Goal: Information Seeking & Learning: Learn about a topic

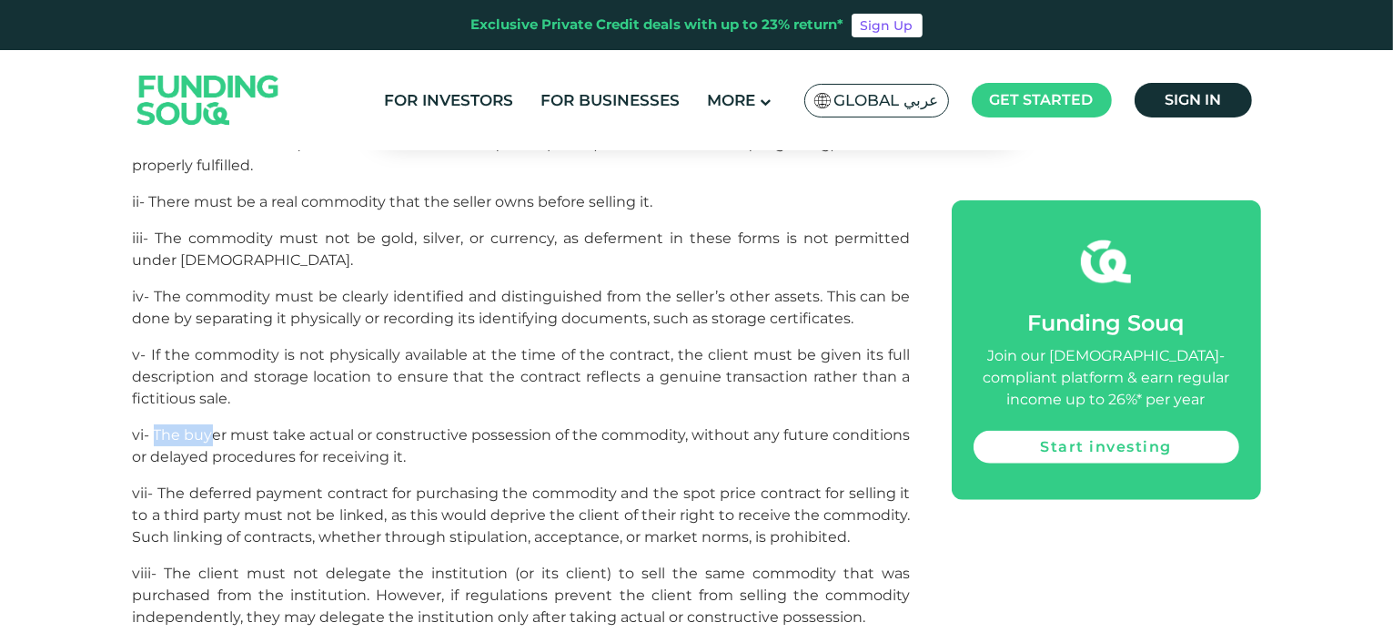
scroll to position [1915, 0]
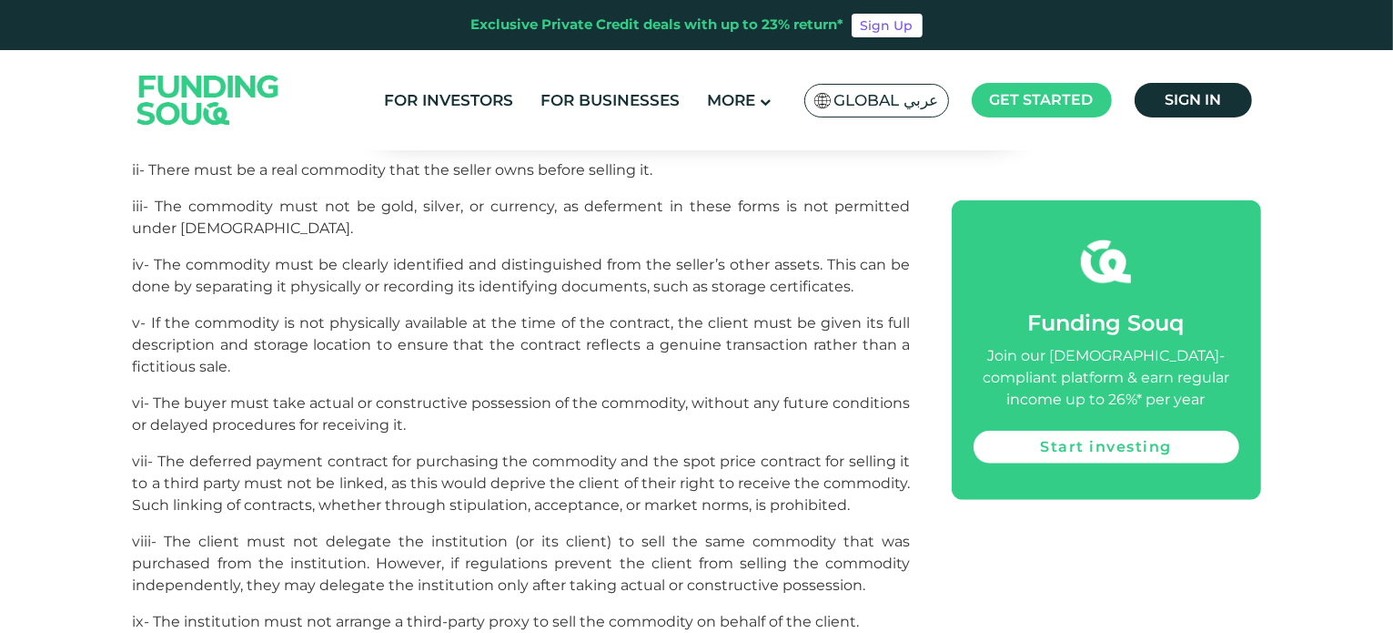
click at [282, 394] on span "vi- The buyer must take actual or constructive possession of the commodity, wit…" at bounding box center [522, 413] width 778 height 39
drag, startPoint x: 360, startPoint y: 351, endPoint x: 391, endPoint y: 346, distance: 31.4
click at [390, 394] on span "vi- The buyer must take actual or constructive possession of the commodity, wit…" at bounding box center [522, 413] width 778 height 39
drag, startPoint x: 181, startPoint y: 385, endPoint x: 550, endPoint y: 378, distance: 368.7
click at [550, 452] on span "vii- The deferred payment contract for purchasing the commodity and the spot pr…" at bounding box center [522, 482] width 778 height 61
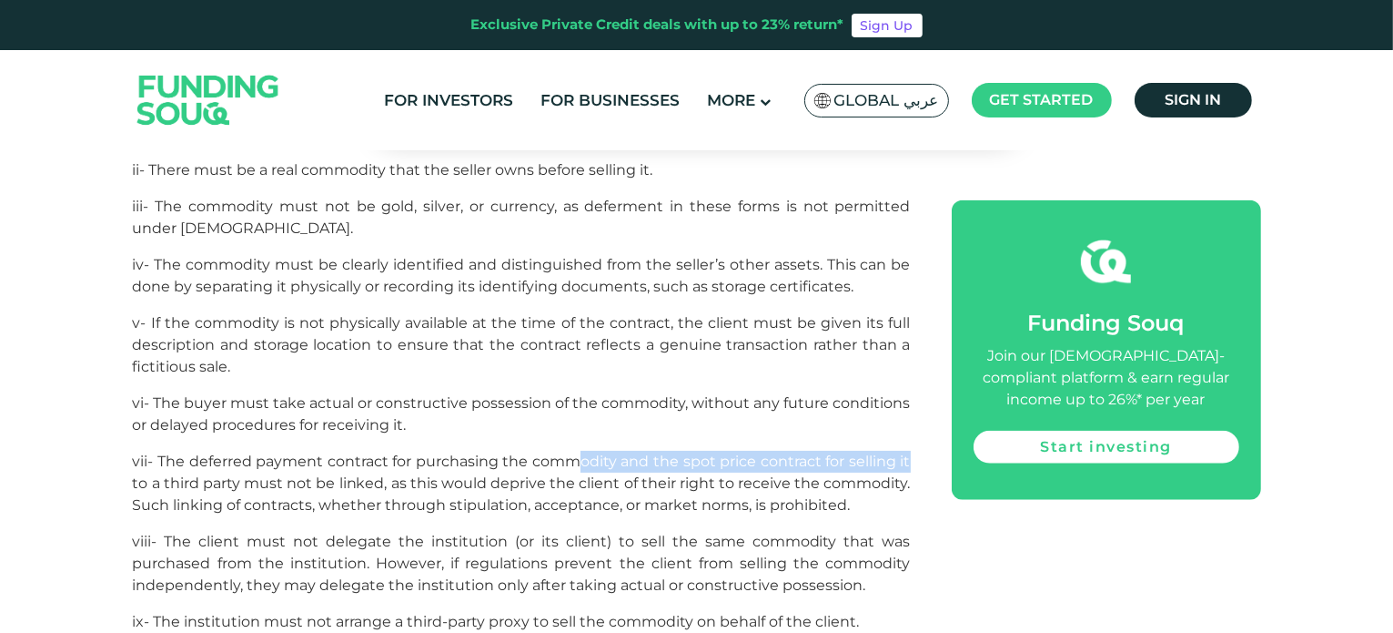
drag, startPoint x: 573, startPoint y: 381, endPoint x: 909, endPoint y: 369, distance: 337.0
click at [909, 369] on div "[PERSON_NAME] plays a crucial role in [DEMOGRAPHIC_DATA] finance and serves as …" at bounding box center [522, 563] width 778 height 2900
drag, startPoint x: 176, startPoint y: 404, endPoint x: 943, endPoint y: 385, distance: 767.5
click at [943, 385] on div "[PERSON_NAME] plays a crucial role in [DEMOGRAPHIC_DATA] finance and serves as …" at bounding box center [697, 563] width 1129 height 2900
click at [845, 452] on span "vii- The deferred payment contract for purchasing the commodity and the spot pr…" at bounding box center [522, 482] width 778 height 61
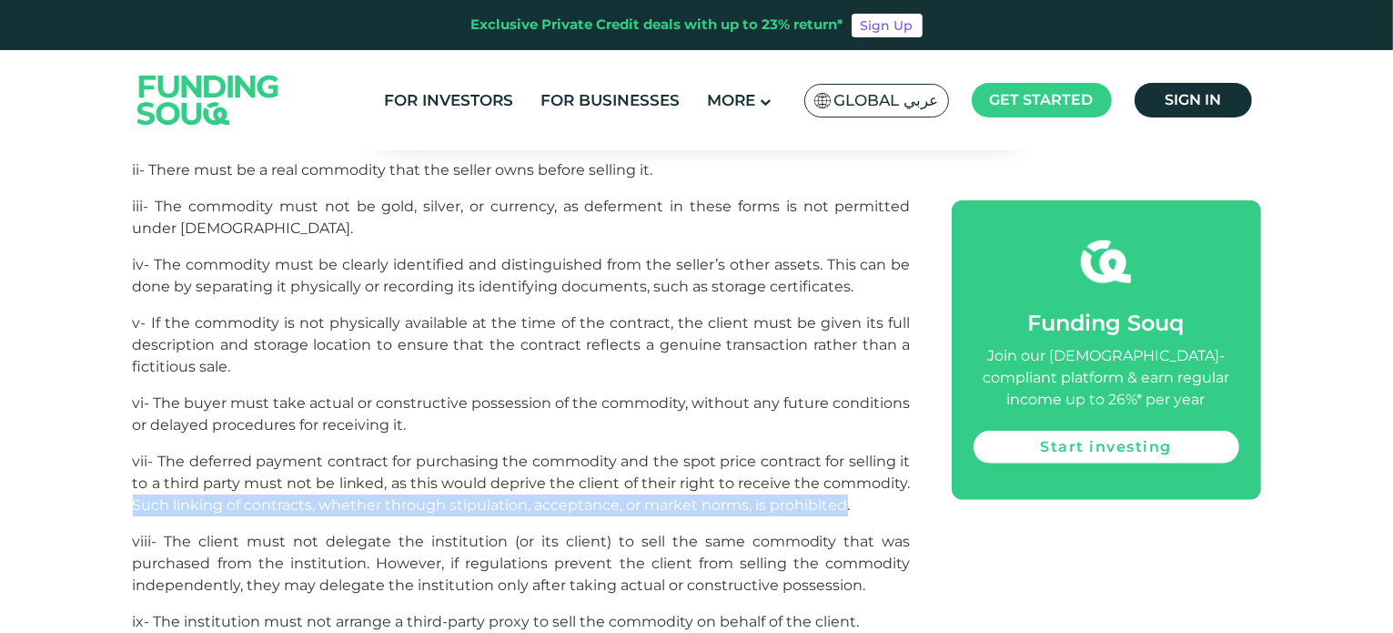
drag, startPoint x: 845, startPoint y: 424, endPoint x: 106, endPoint y: 418, distance: 738.2
click at [106, 418] on div "Home Blog Shariah Compliance 1" at bounding box center [696, 600] width 1393 height 4702
click at [182, 452] on span "vii- The deferred payment contract for purchasing the commodity and the spot pr…" at bounding box center [522, 482] width 778 height 61
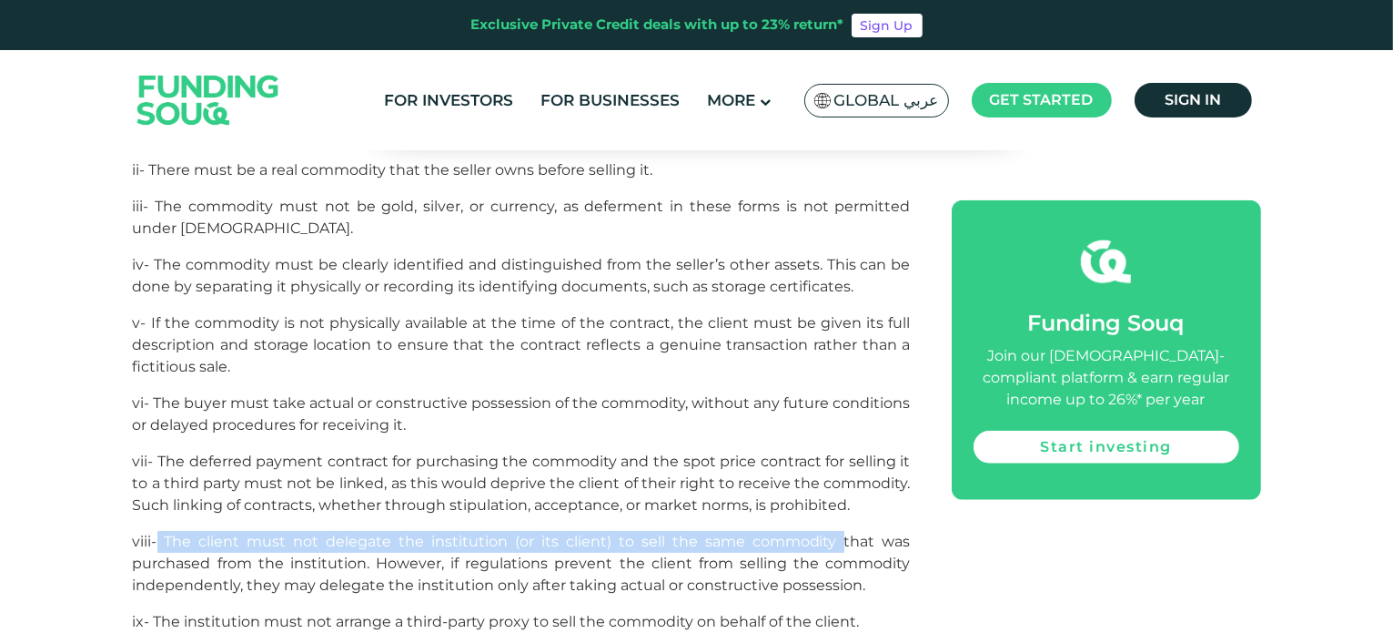
drag, startPoint x: 156, startPoint y: 454, endPoint x: 846, endPoint y: 469, distance: 690.1
click at [846, 532] on span "viii- The client must not delegate the institution (or its client) to sell the …" at bounding box center [522, 562] width 778 height 61
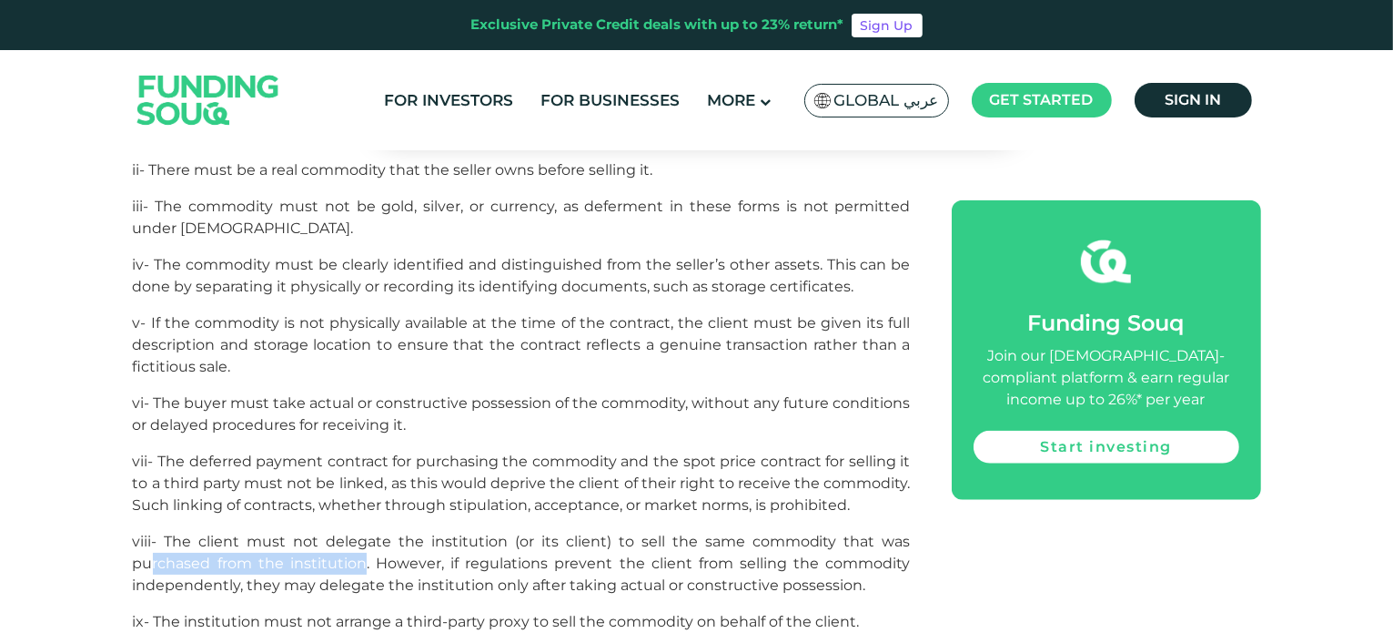
drag, startPoint x: 154, startPoint y: 479, endPoint x: 362, endPoint y: 494, distance: 209.0
click at [362, 531] on p "viii- The client must not delegate the institution (or its client) to sell the …" at bounding box center [522, 564] width 778 height 66
drag, startPoint x: 405, startPoint y: 486, endPoint x: 610, endPoint y: 480, distance: 204.9
click at [610, 532] on span "viii- The client must not delegate the institution (or its client) to sell the …" at bounding box center [522, 562] width 778 height 61
drag, startPoint x: 686, startPoint y: 495, endPoint x: 737, endPoint y: 492, distance: 51.0
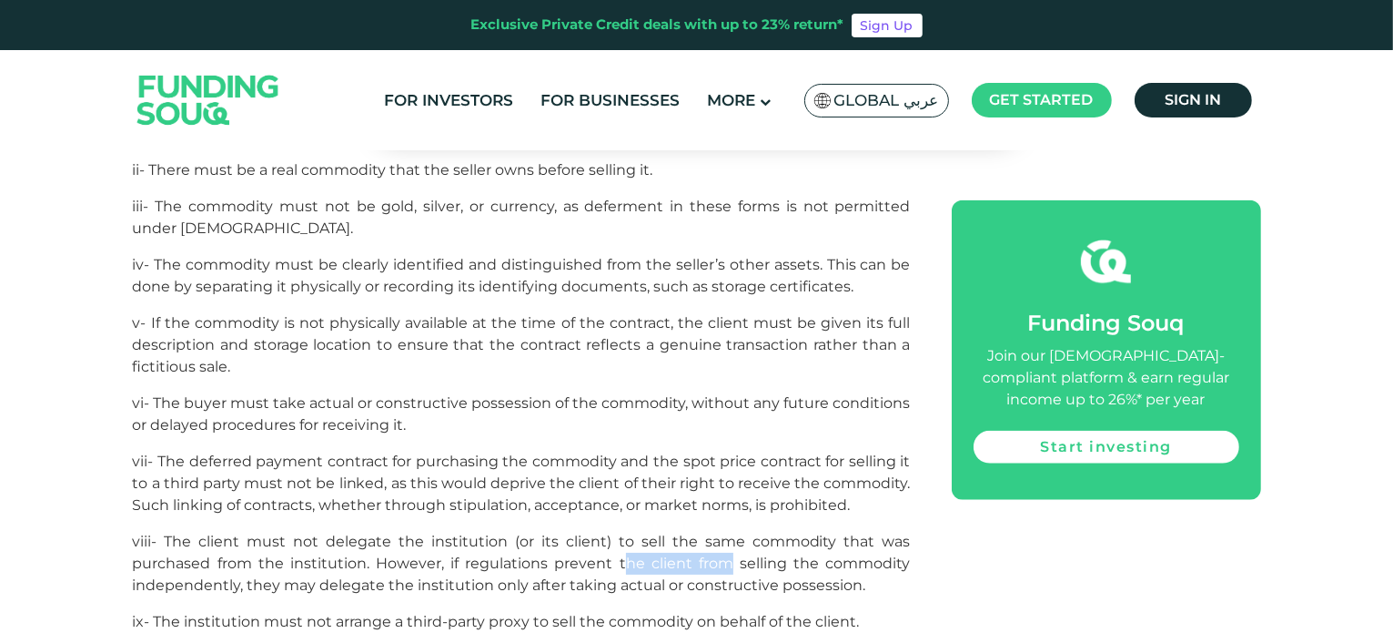
click at [737, 532] on span "viii- The client must not delegate the institution (or its client) to sell the …" at bounding box center [522, 562] width 778 height 61
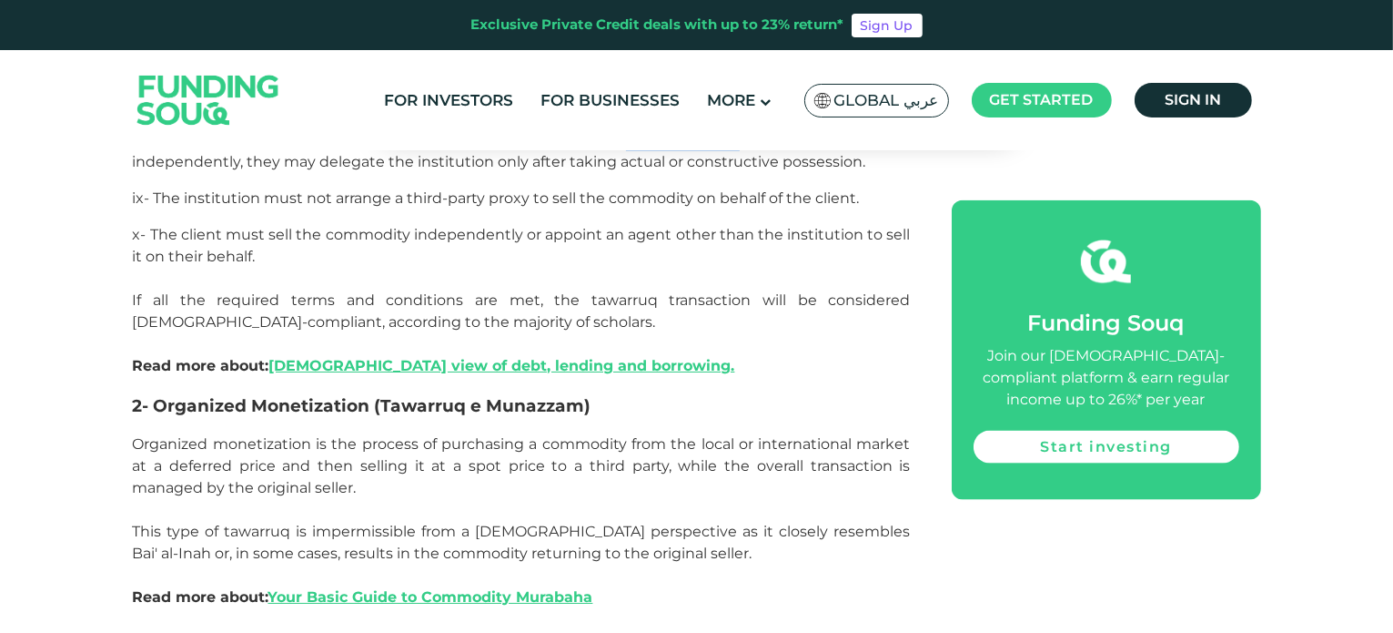
scroll to position [2370, 0]
